Goal: Navigation & Orientation: Find specific page/section

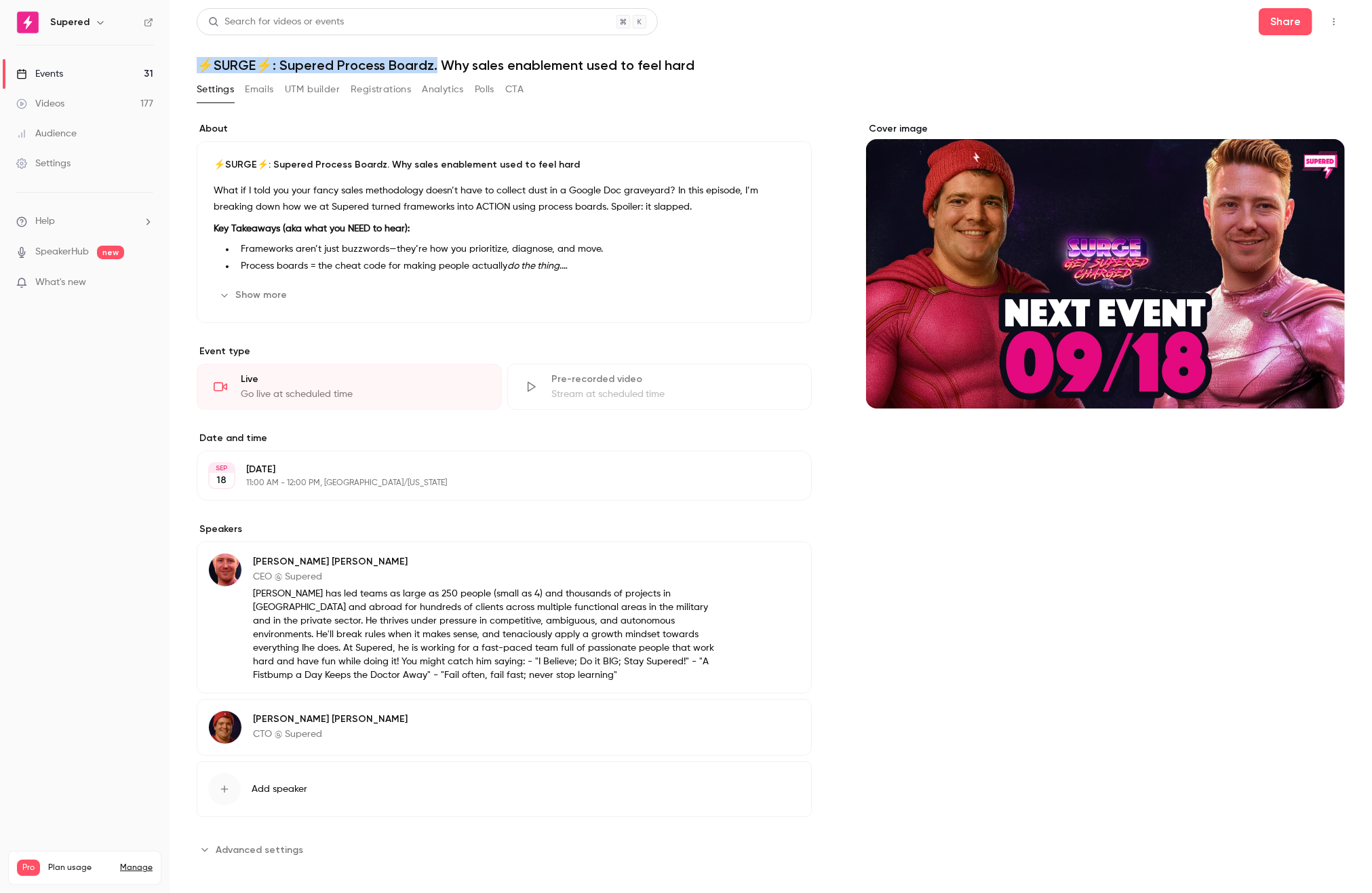
click at [76, 109] on link "Videos 177" at bounding box center [84, 104] width 170 height 29
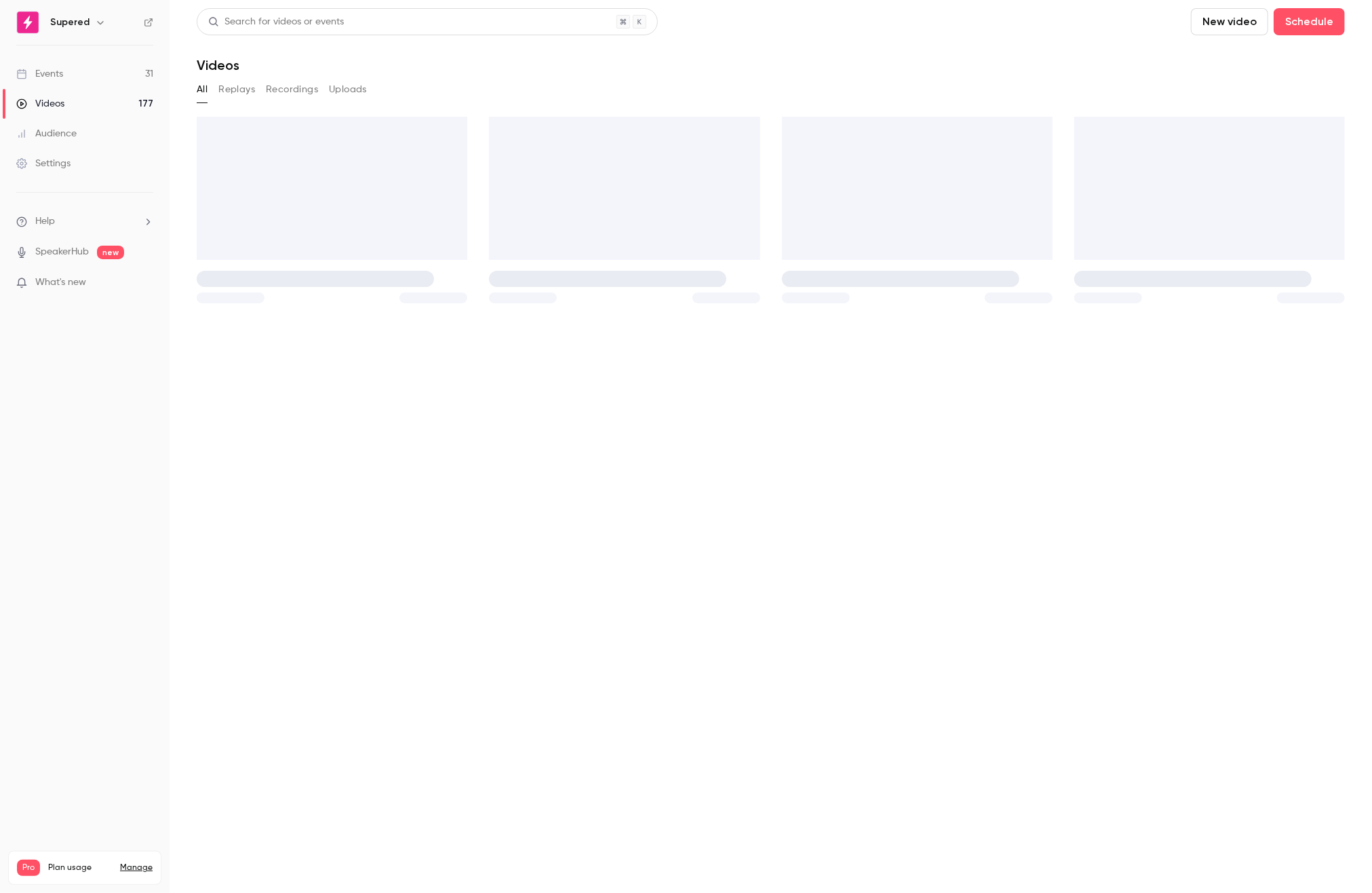
click at [74, 138] on div "Audience" at bounding box center [47, 133] width 61 height 14
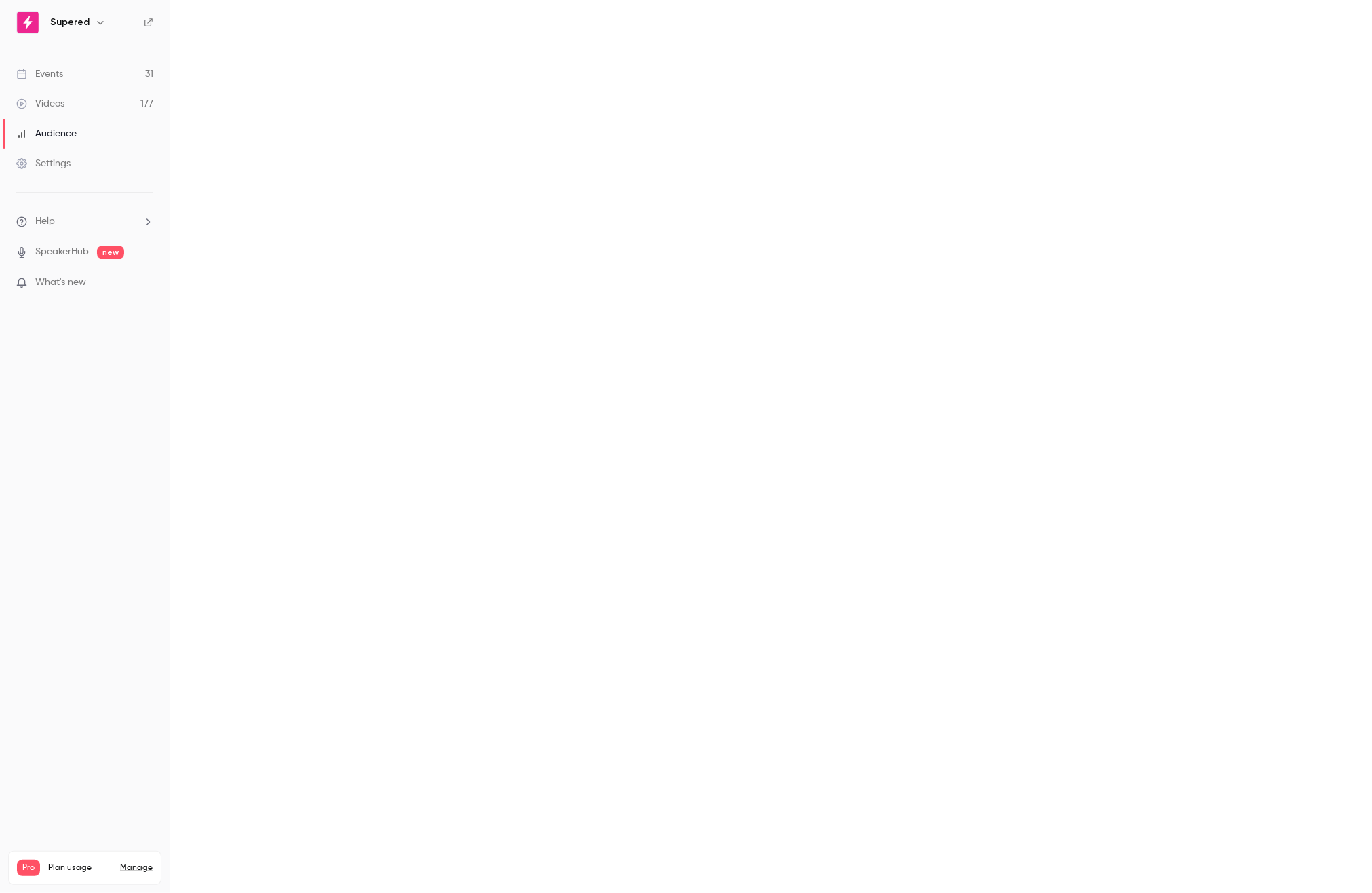
click at [74, 70] on link "Events 31" at bounding box center [84, 74] width 170 height 29
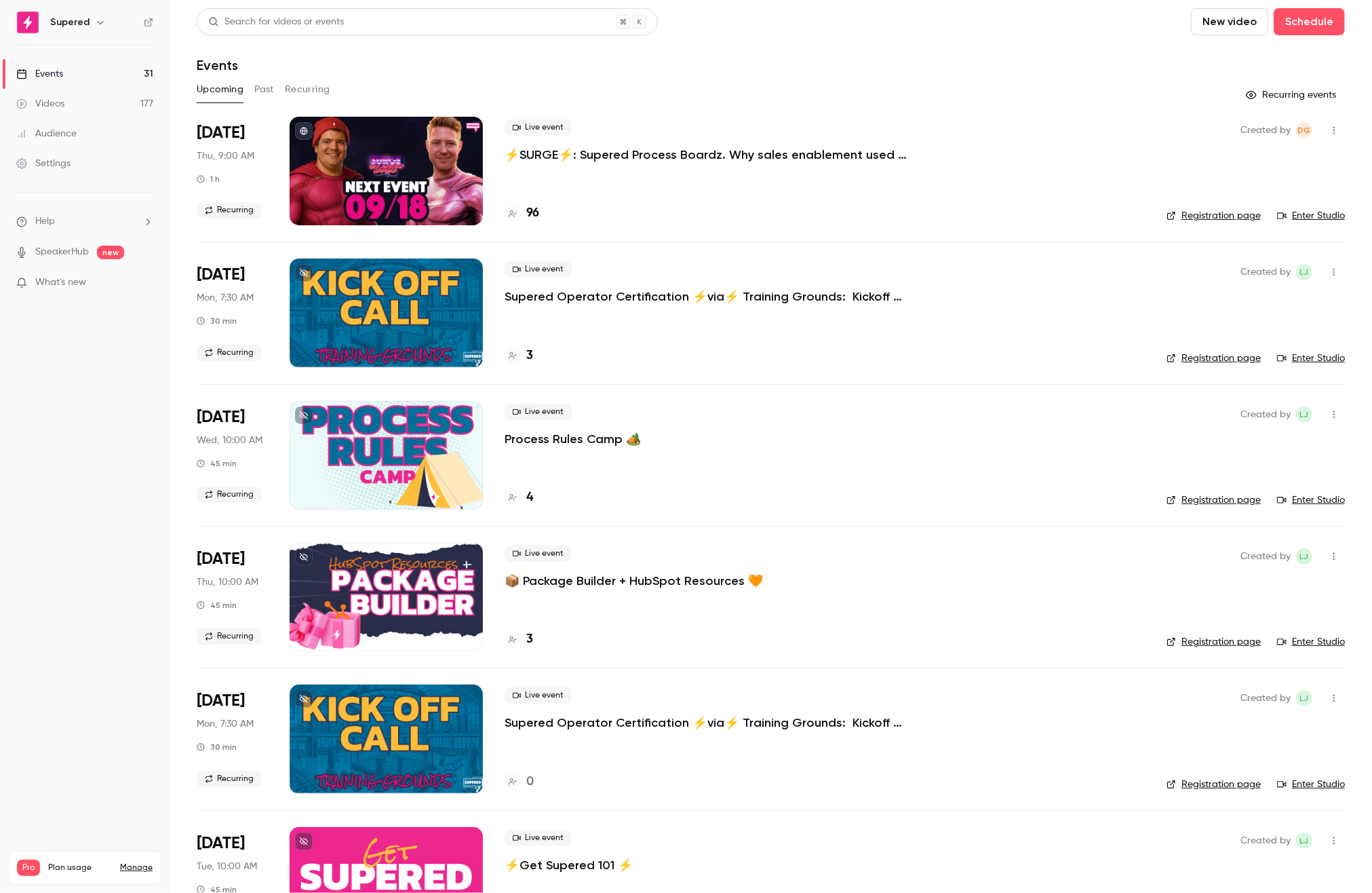
click at [1301, 218] on link "Enter Studio" at bounding box center [1310, 216] width 68 height 14
